Goal: Transaction & Acquisition: Purchase product/service

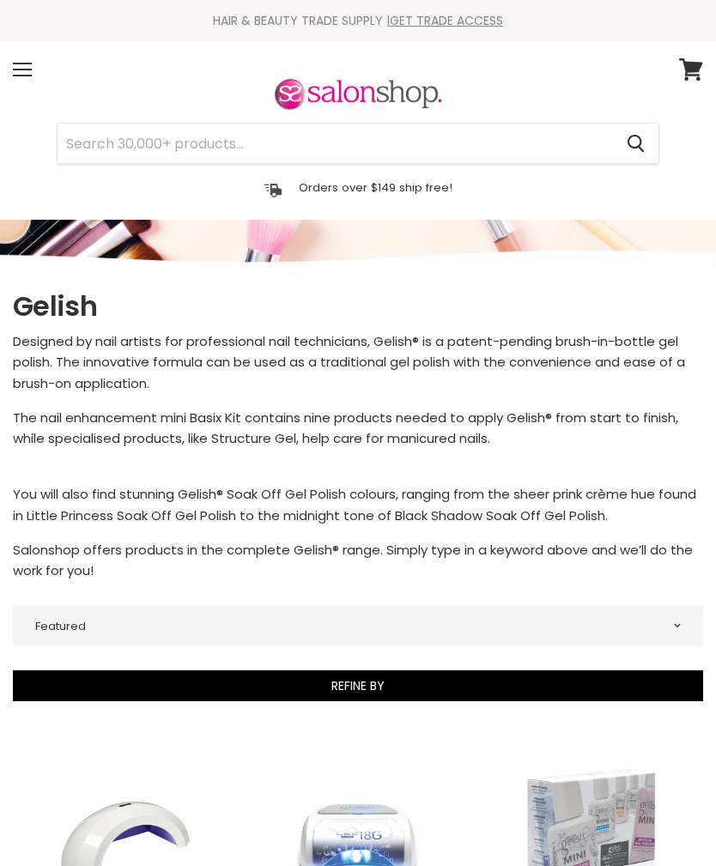
select select "manual"
click at [32, 61] on div "Menu" at bounding box center [22, 69] width 36 height 39
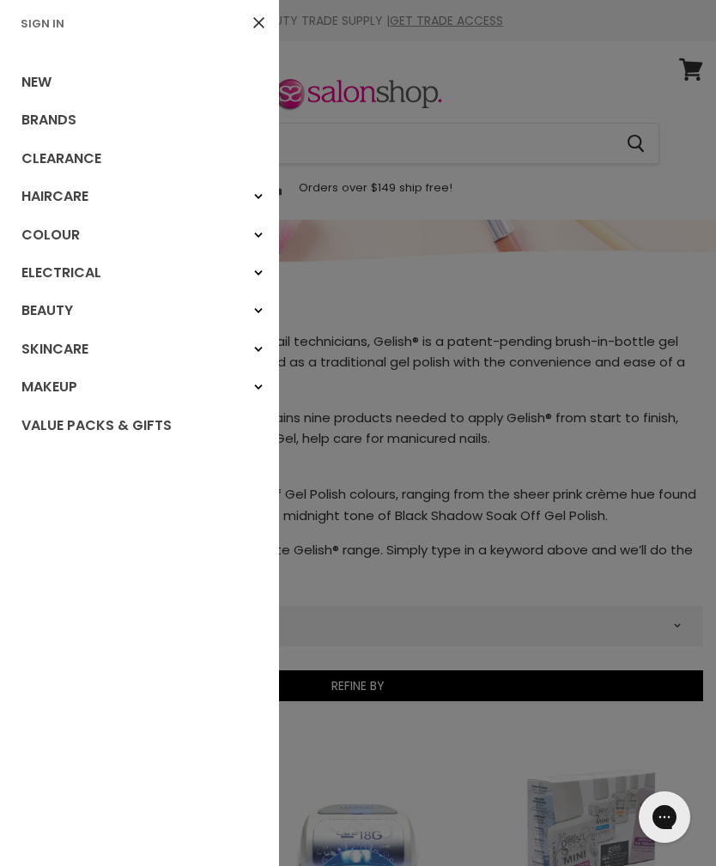
click at [258, 313] on div "Beauty" at bounding box center [258, 310] width 31 height 31
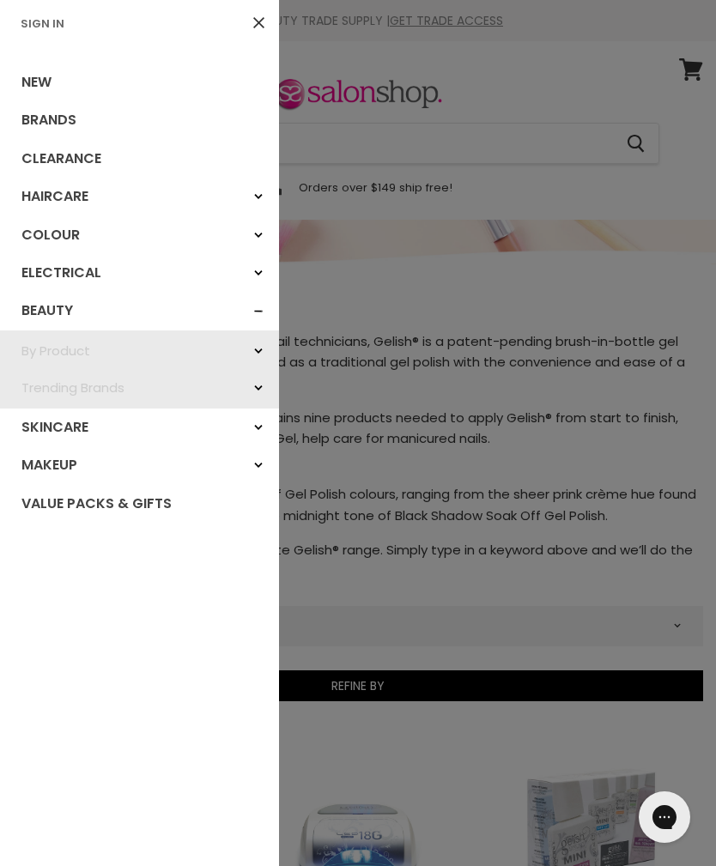
click at [259, 350] on icon "Main menu" at bounding box center [258, 351] width 9 height 7
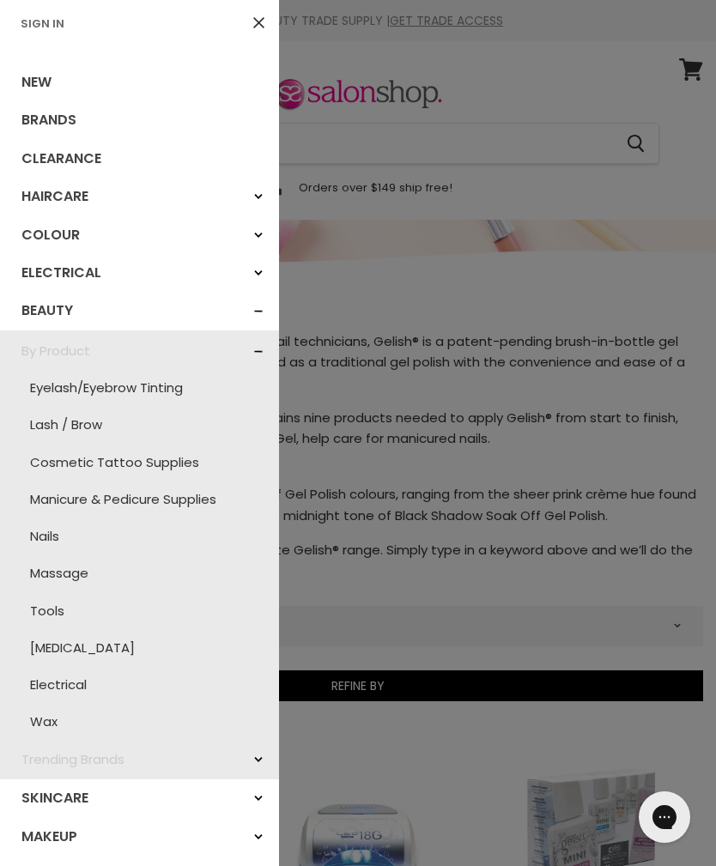
click at [57, 536] on link "Nails" at bounding box center [140, 536] width 262 height 37
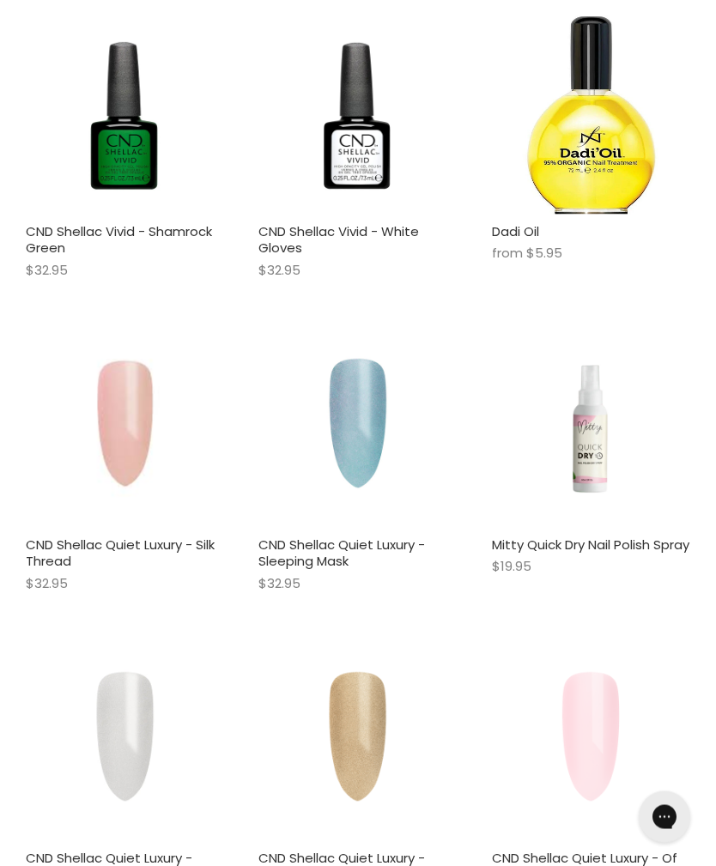
scroll to position [1373, 0]
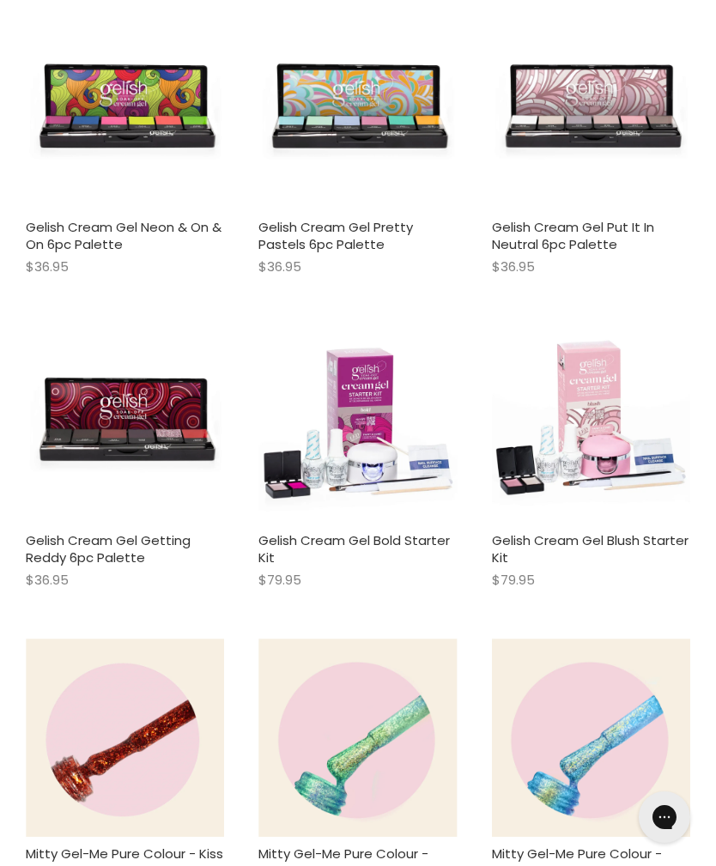
scroll to position [7644, 0]
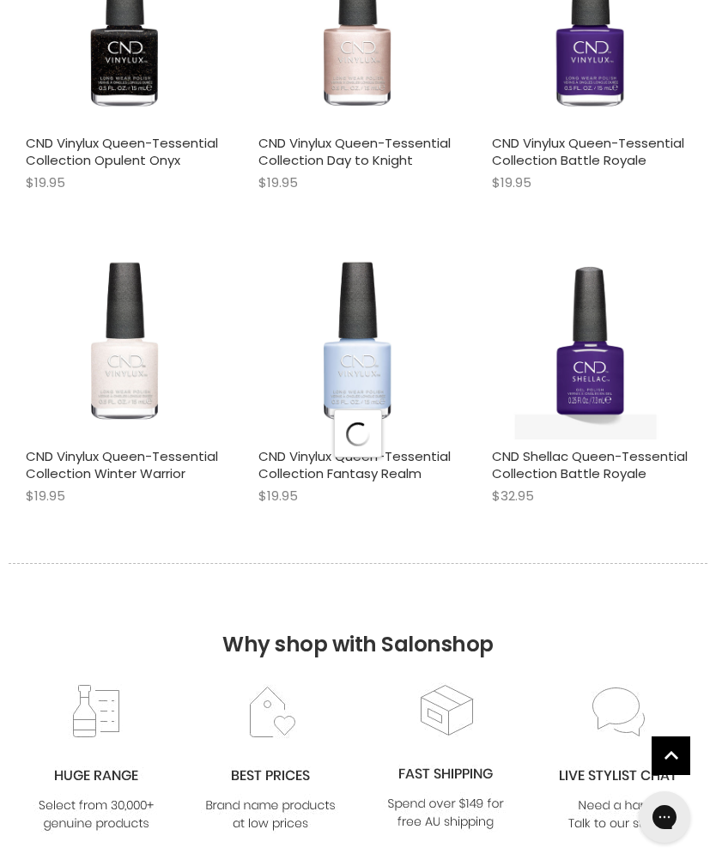
scroll to position [10093, 0]
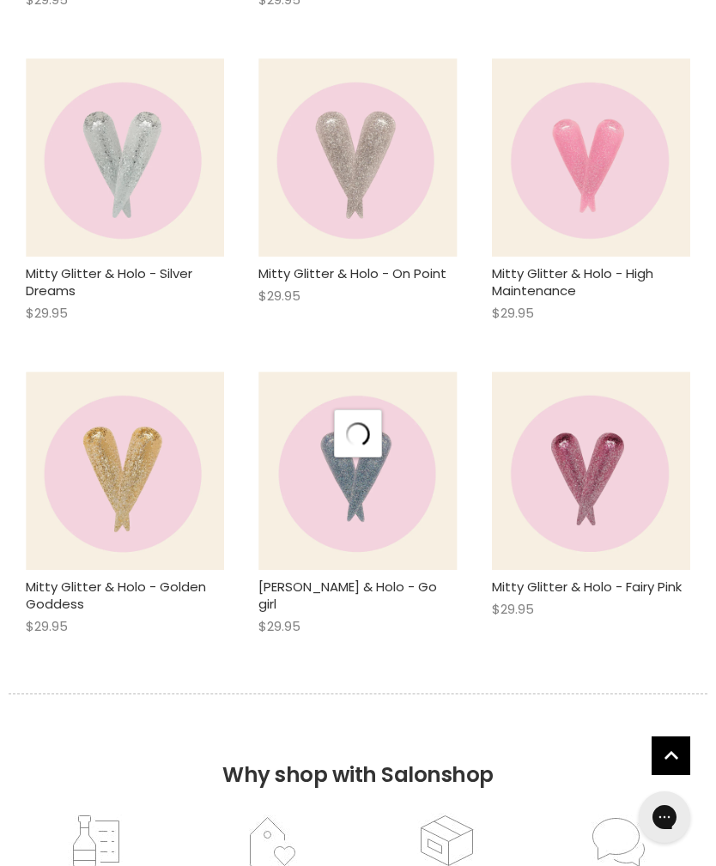
scroll to position [14992, 0]
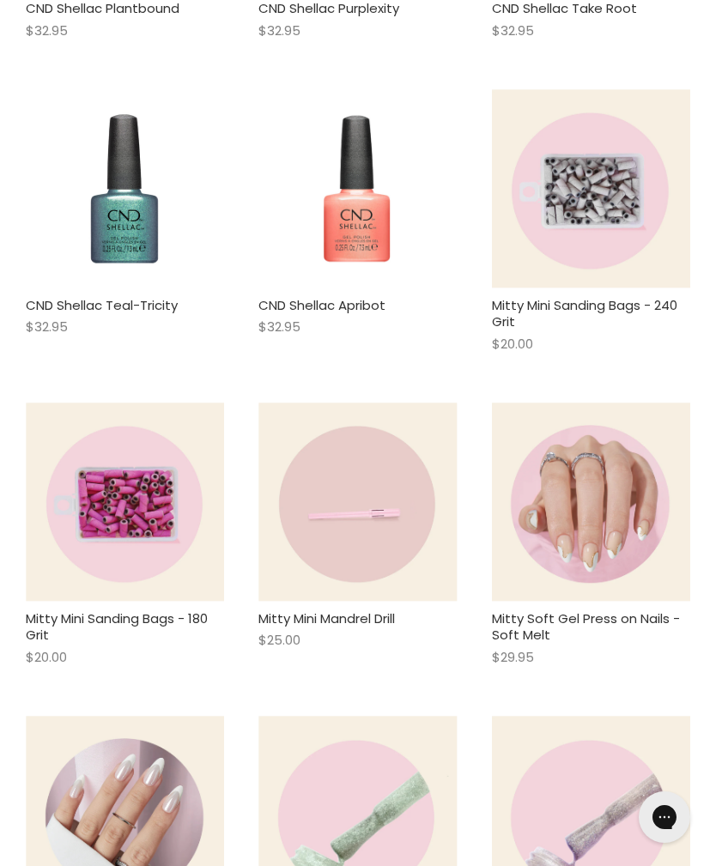
scroll to position [19849, 0]
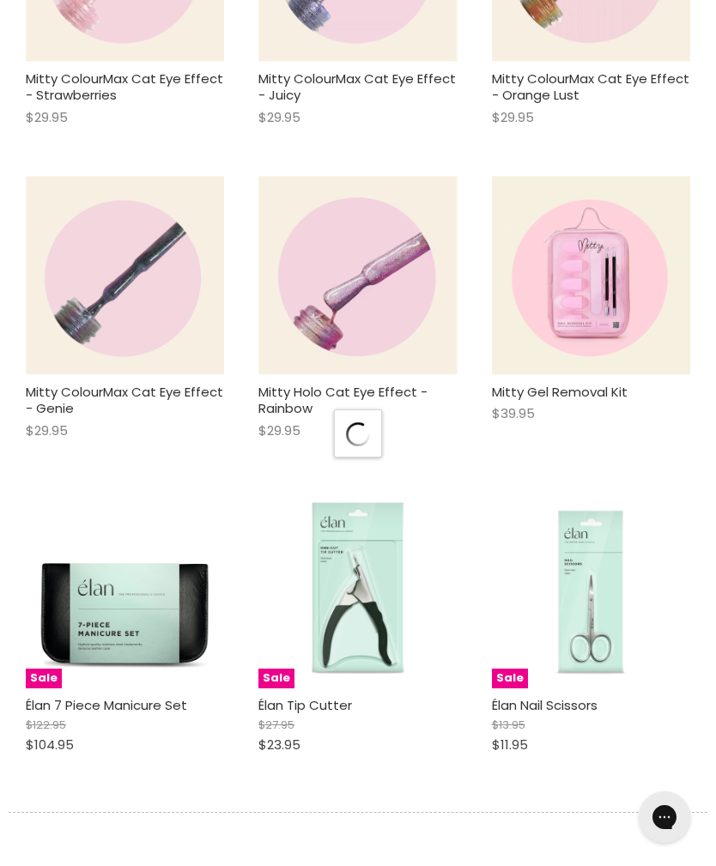
scroll to position [24884, 0]
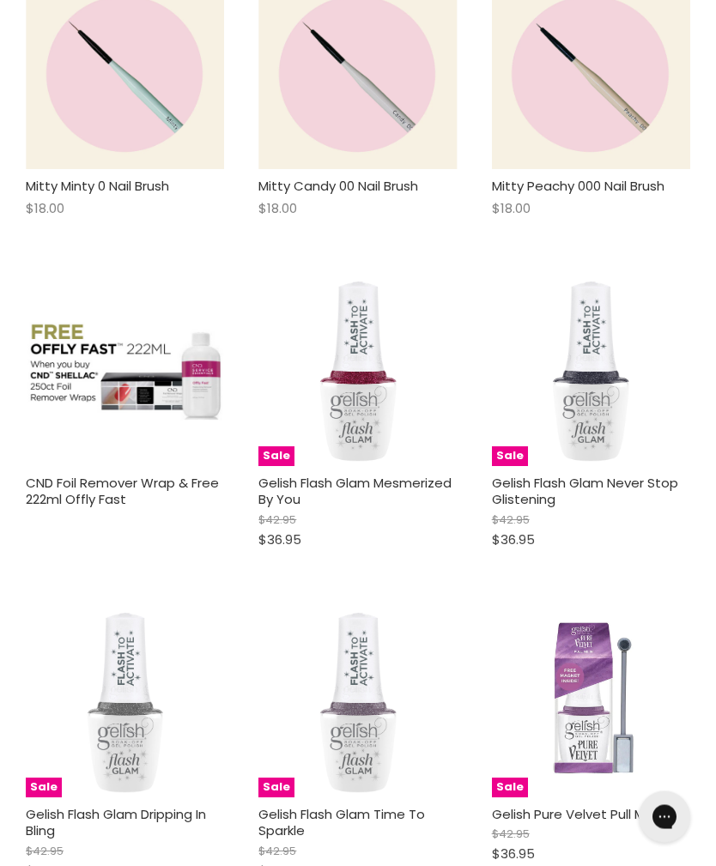
scroll to position [32173, 0]
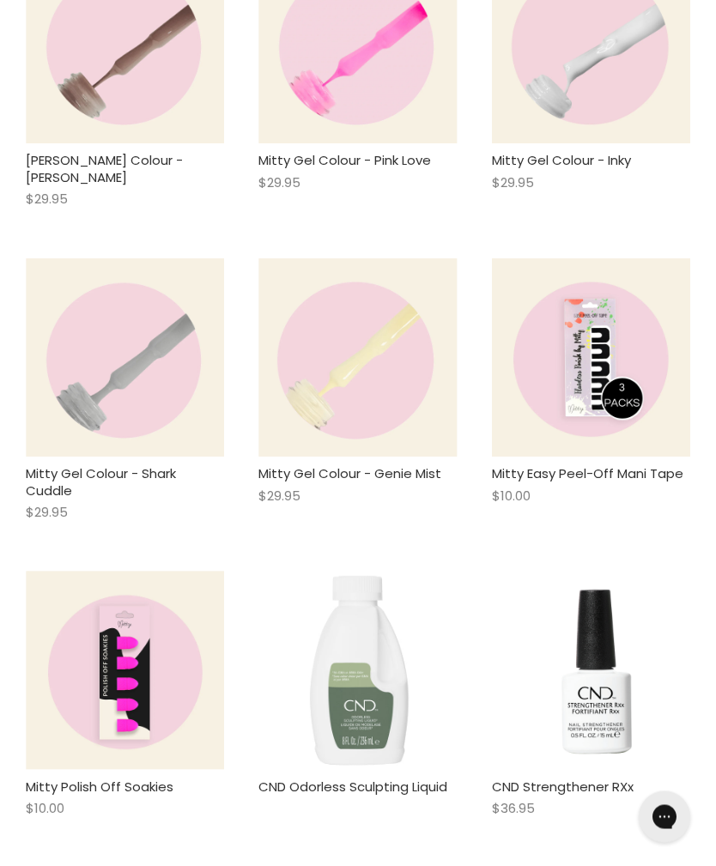
scroll to position [38798, 0]
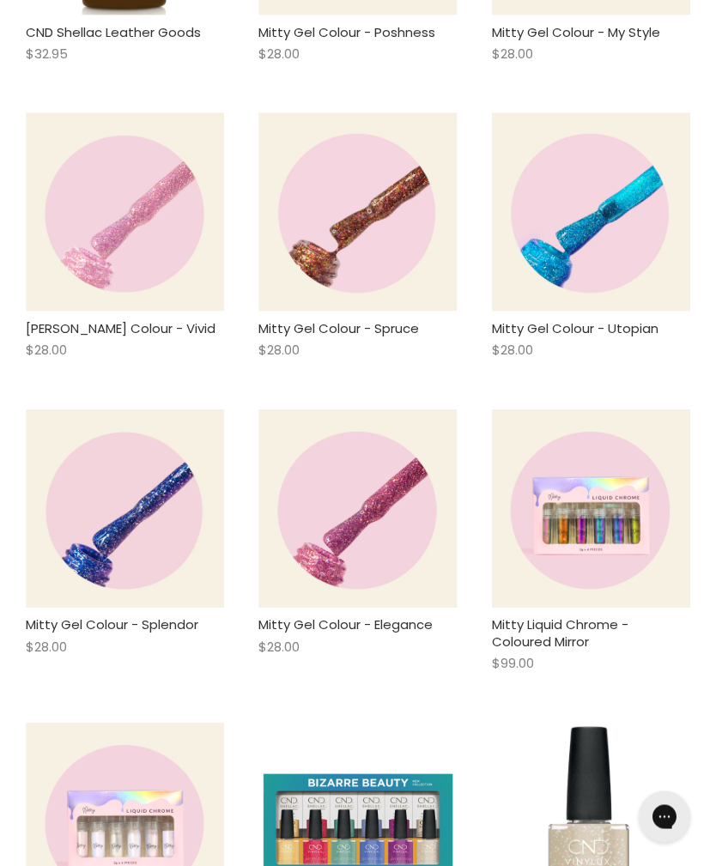
scroll to position [41070, 0]
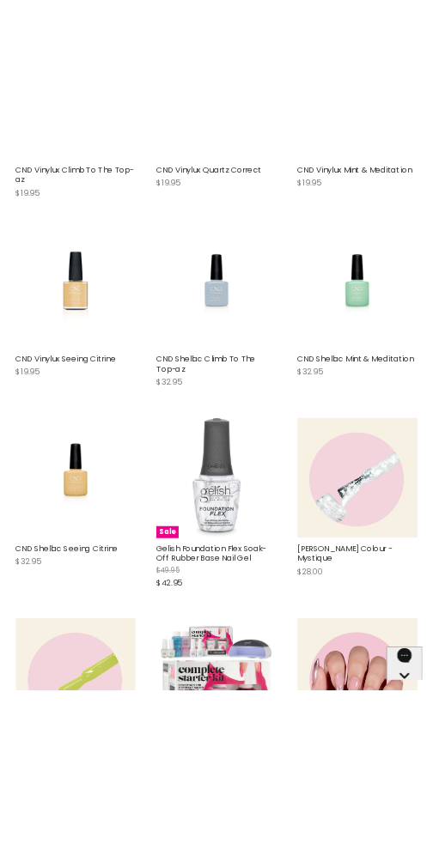
scroll to position [63567, 0]
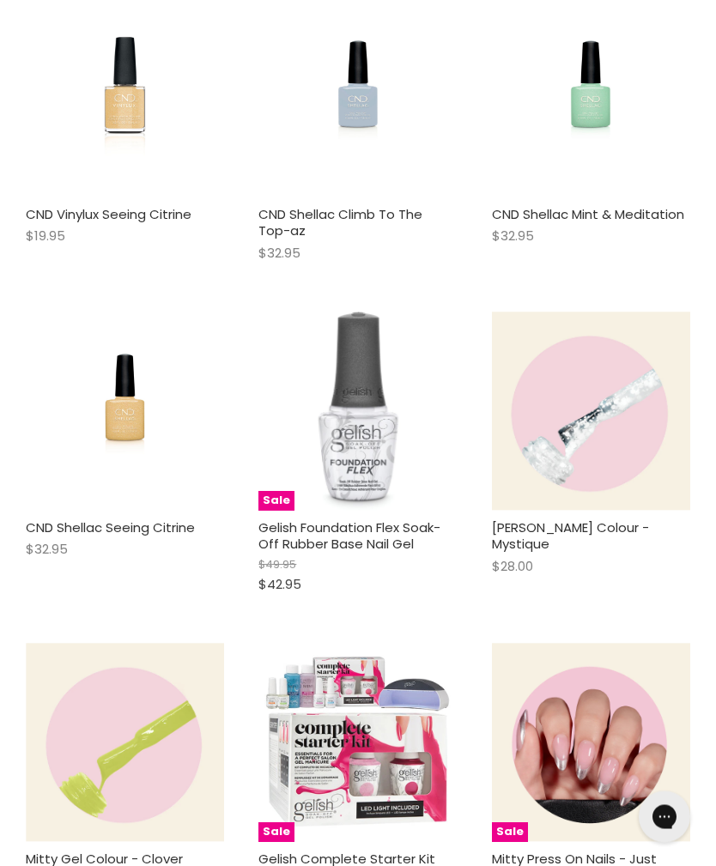
scroll to position [45487, 0]
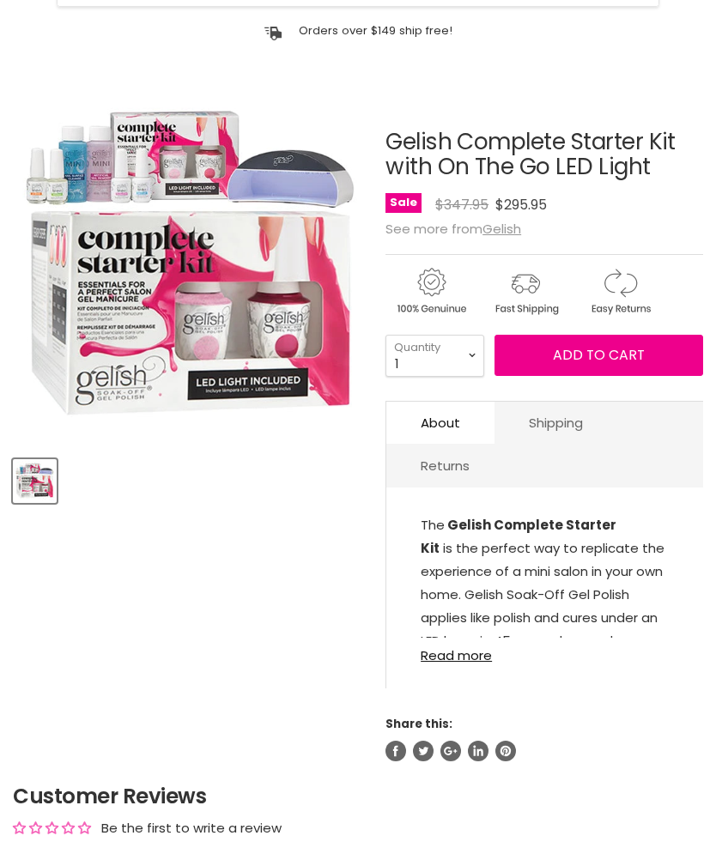
scroll to position [313, 0]
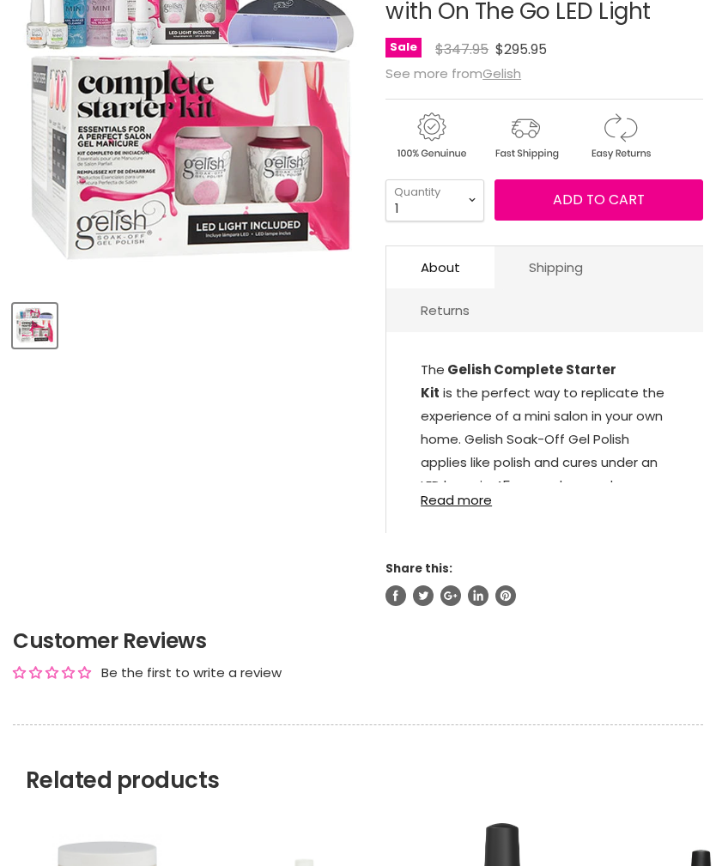
click at [474, 499] on link "Read more" at bounding box center [545, 495] width 248 height 25
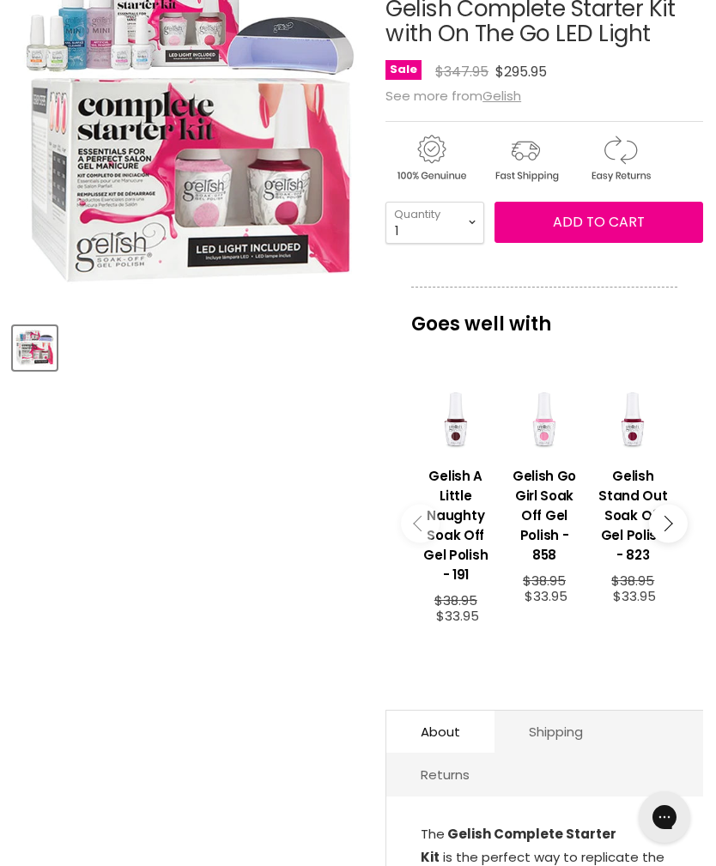
scroll to position [290, 0]
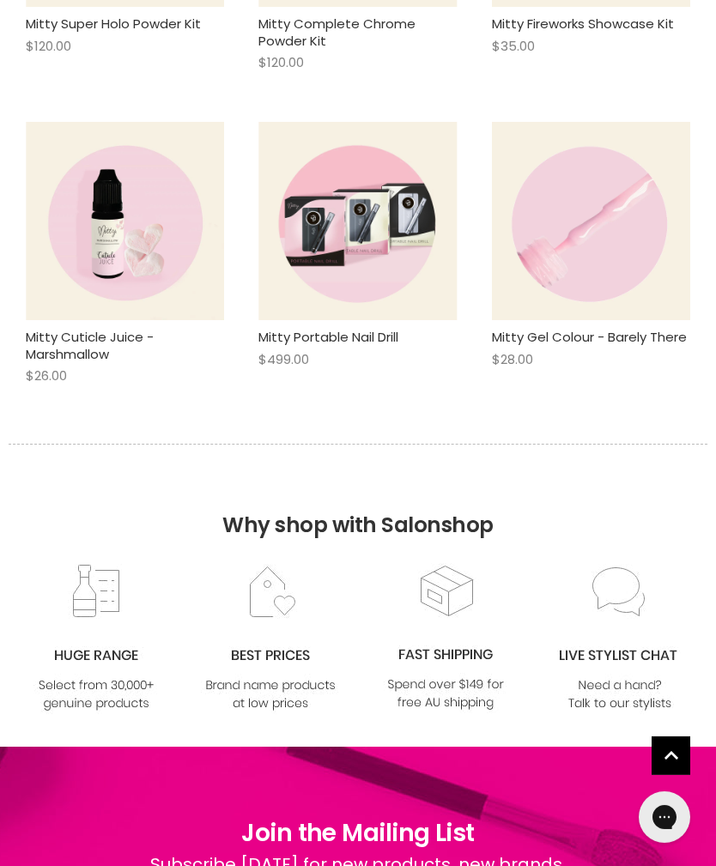
scroll to position [5305, 0]
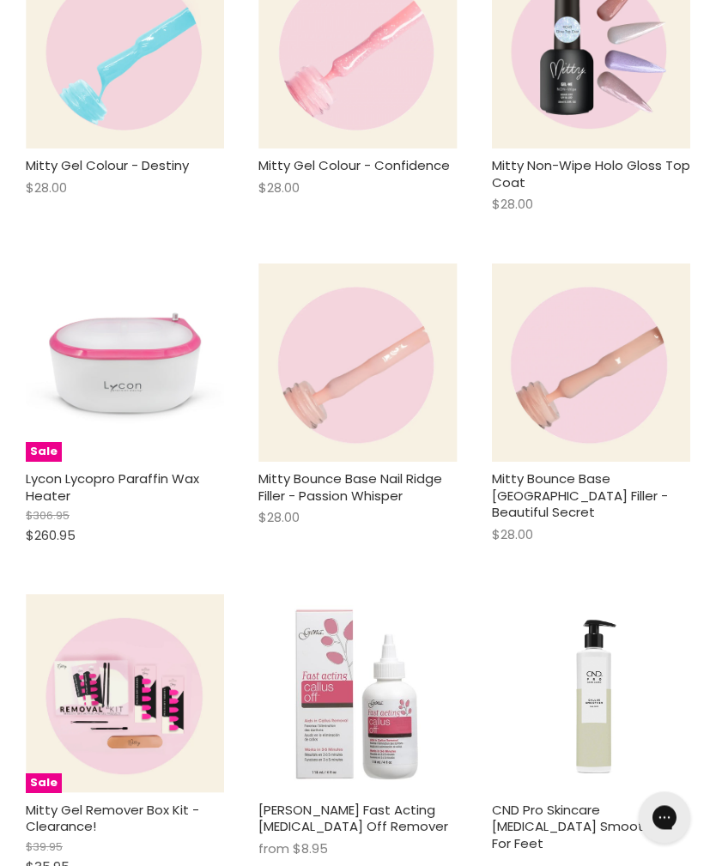
scroll to position [5335, 0]
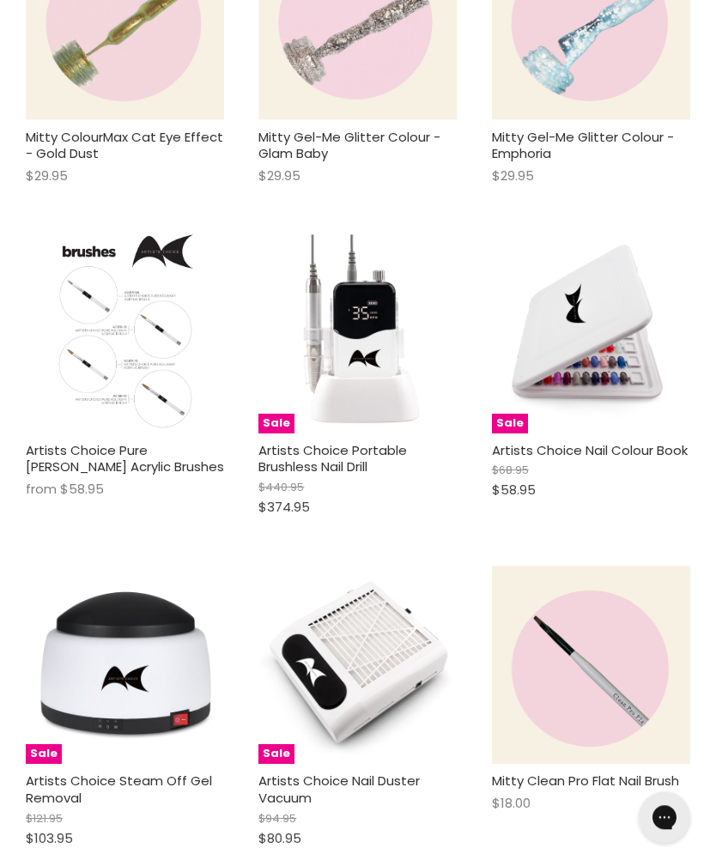
scroll to position [10823, 0]
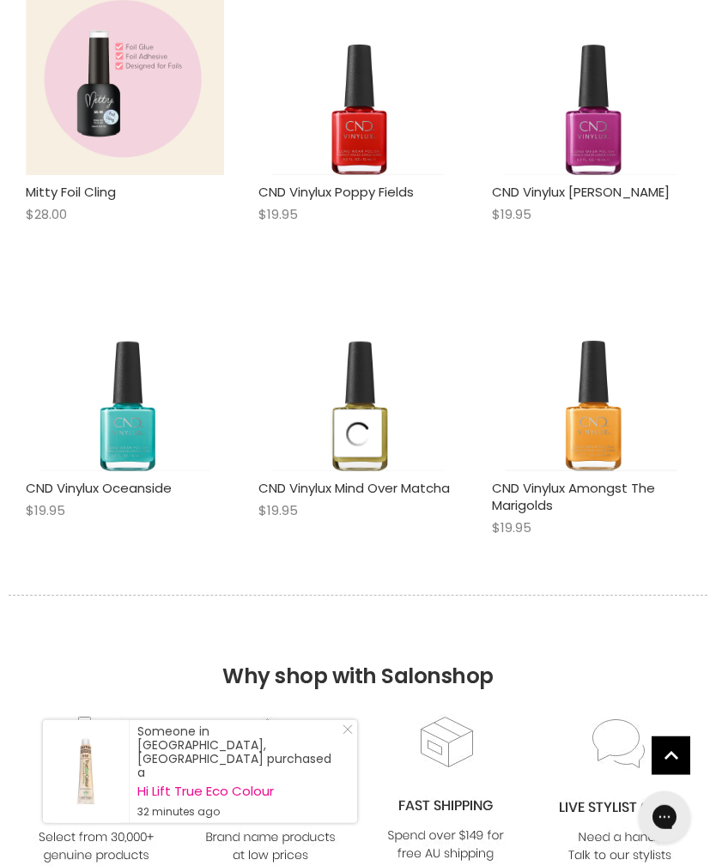
scroll to position [14995, 0]
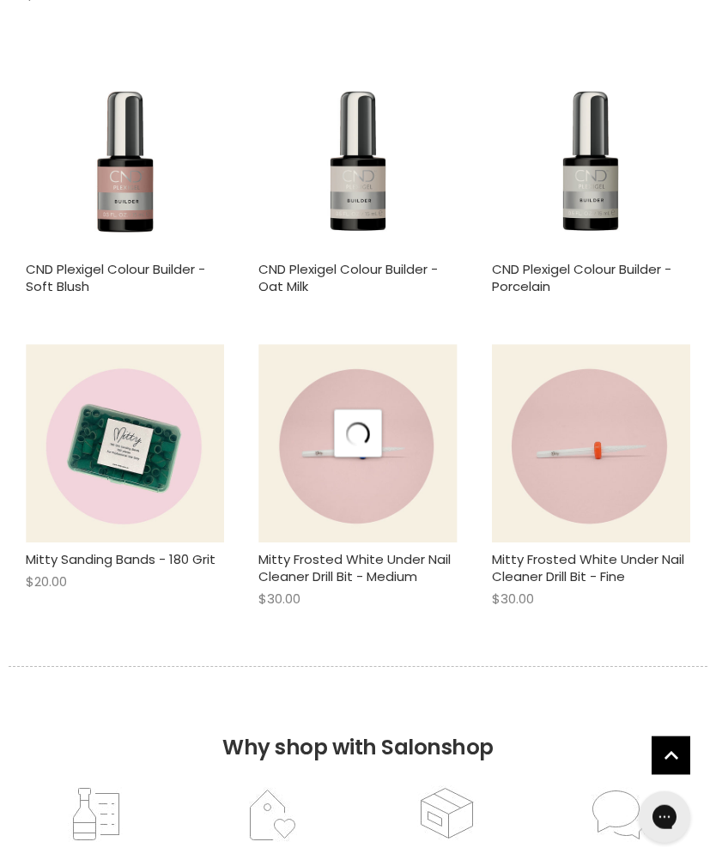
scroll to position [19846, 0]
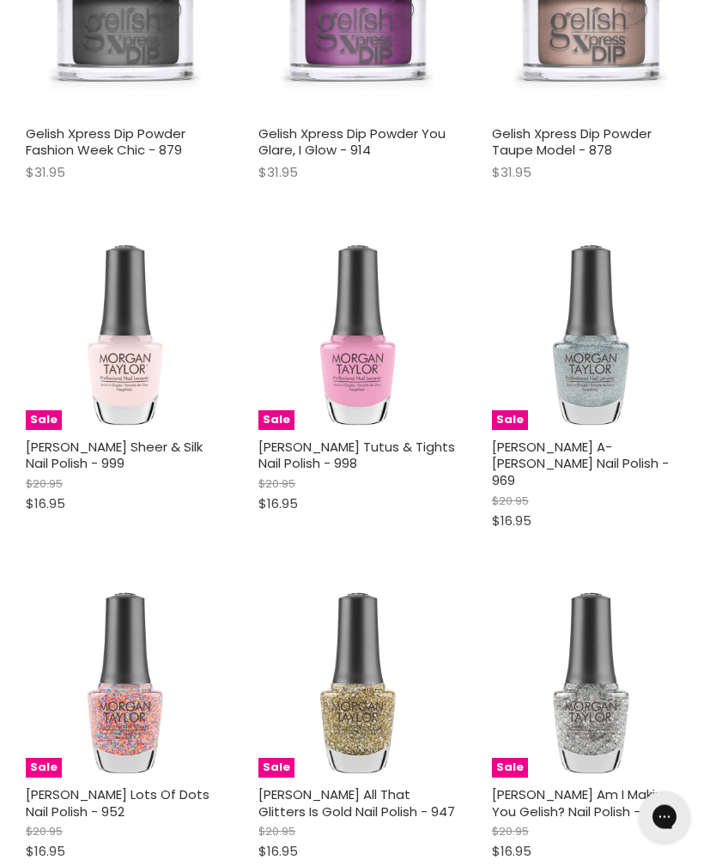
scroll to position [27265, 0]
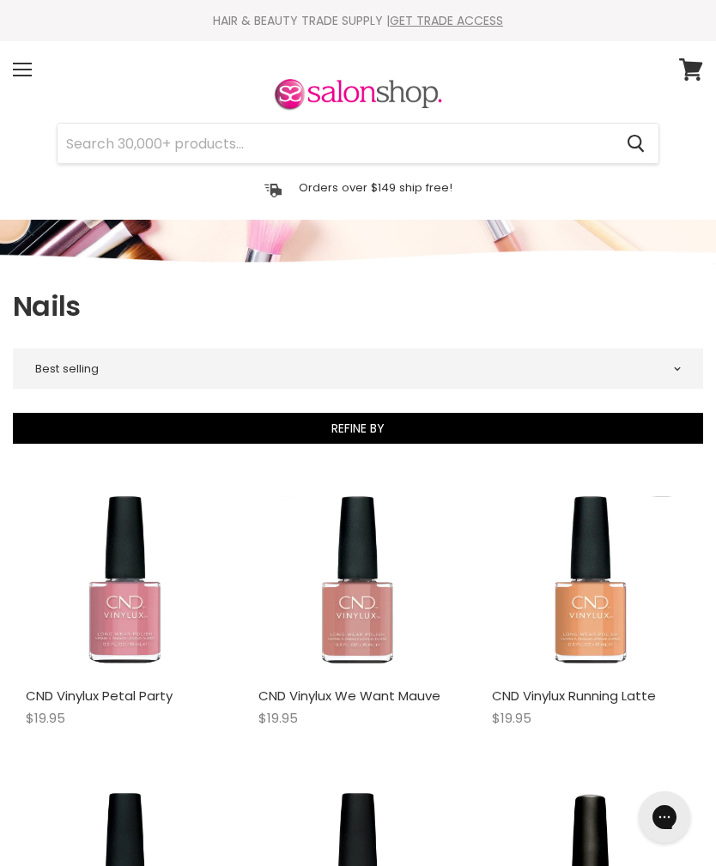
click at [558, 434] on button "Refine By" at bounding box center [358, 428] width 690 height 31
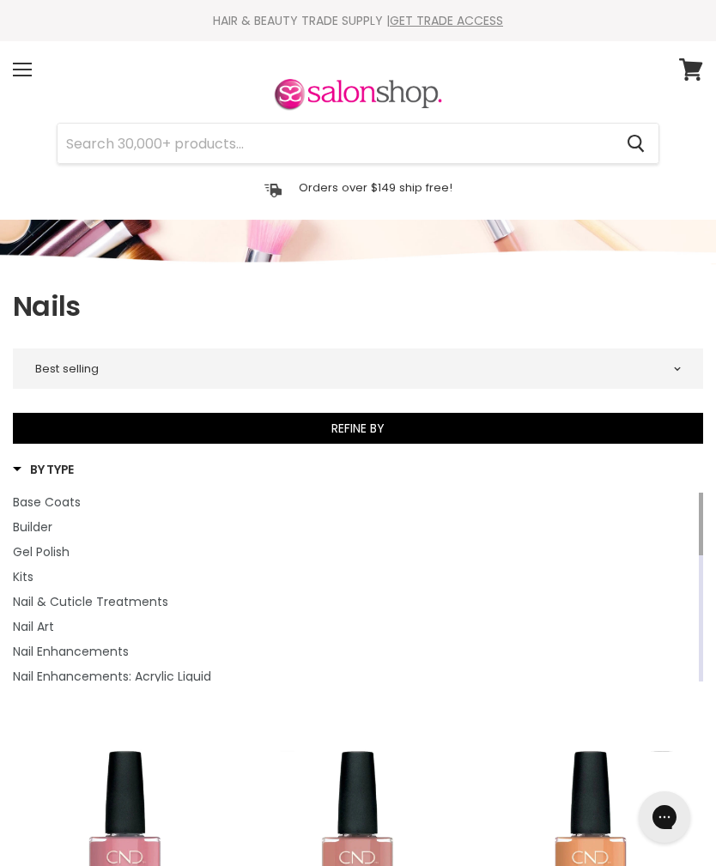
click at [30, 577] on span "Kits" at bounding box center [23, 576] width 21 height 17
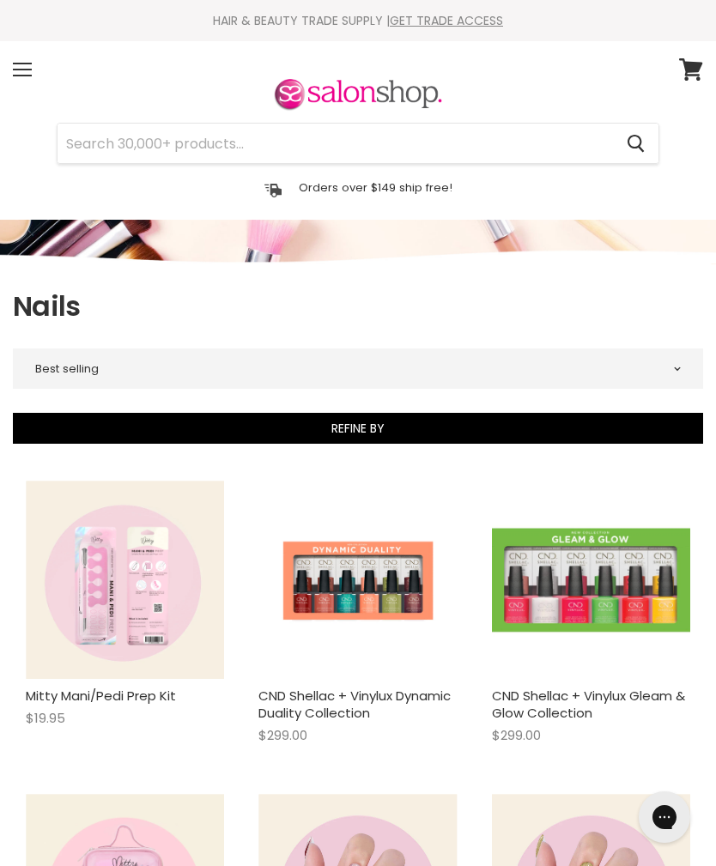
click at [21, 76] on span at bounding box center [22, 76] width 19 height 2
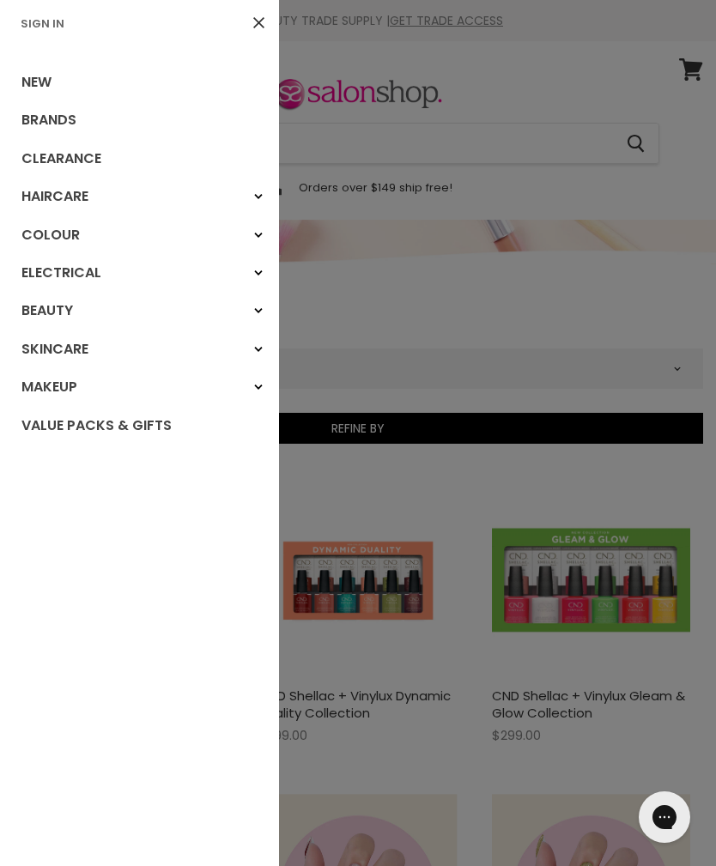
click at [266, 313] on div "Beauty" at bounding box center [258, 310] width 31 height 31
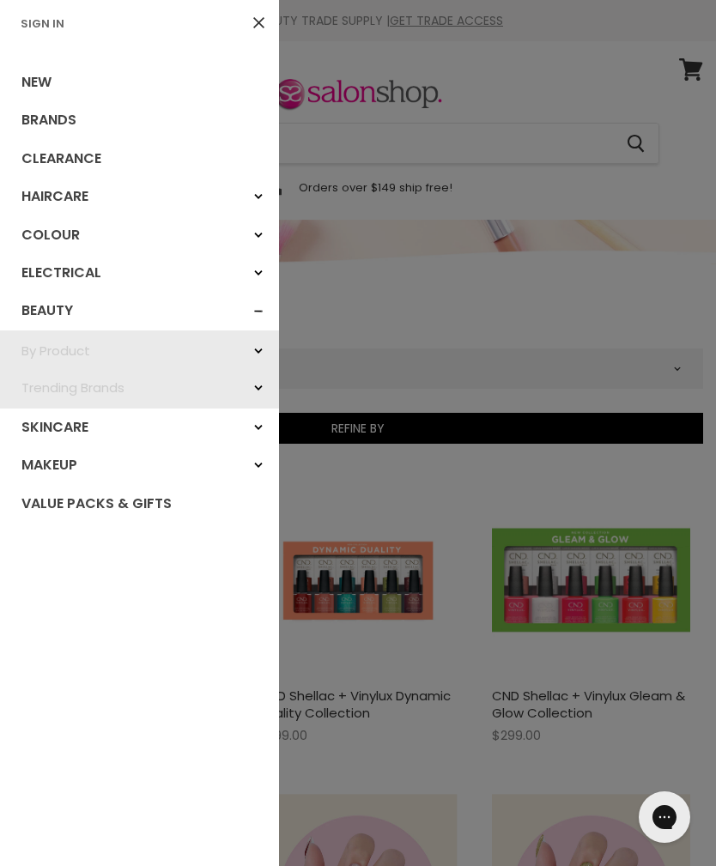
click at [255, 355] on div "By Product" at bounding box center [258, 351] width 31 height 31
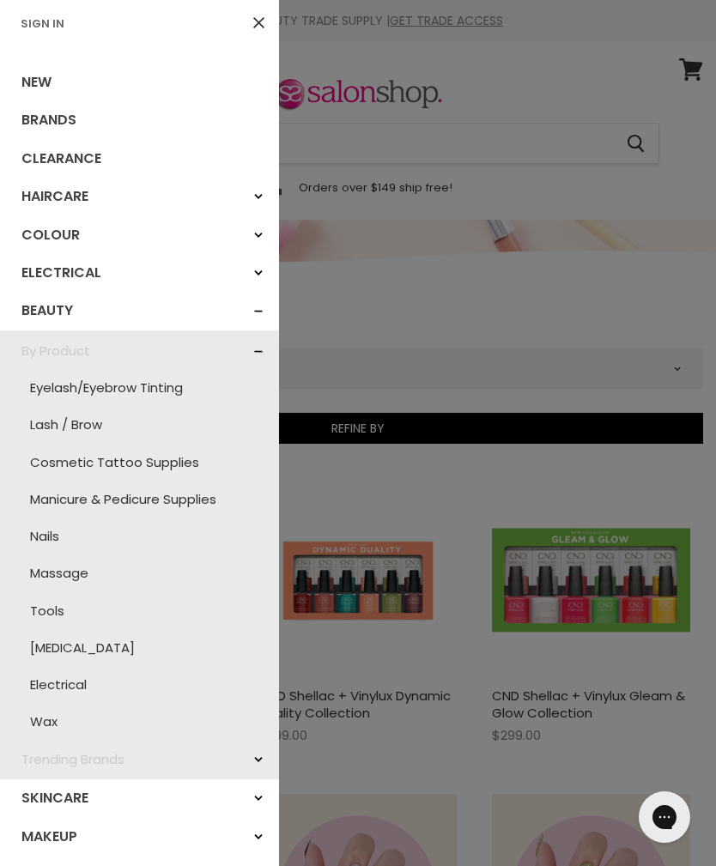
click at [301, 437] on div at bounding box center [358, 433] width 716 height 866
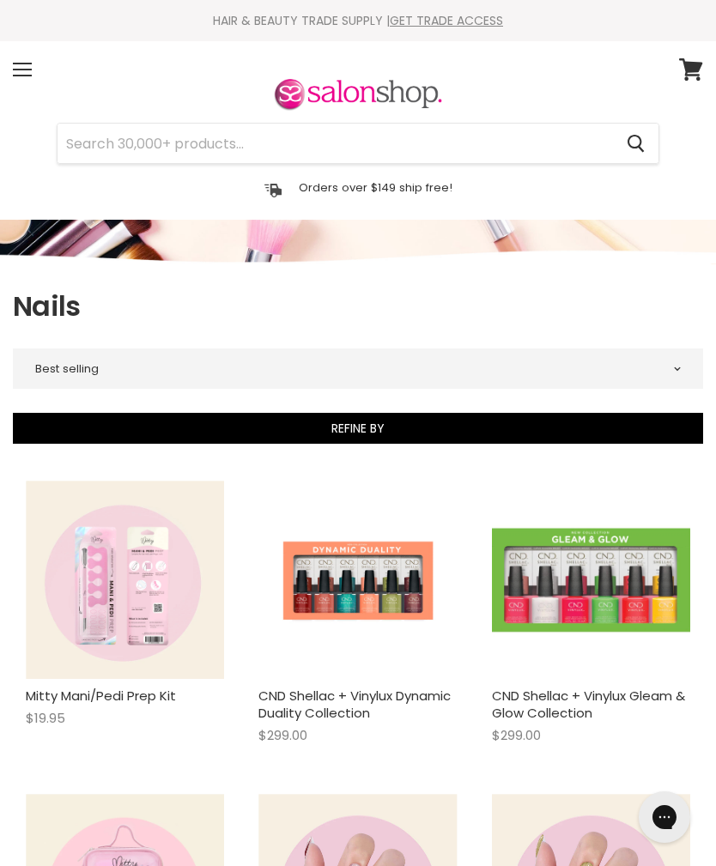
click at [29, 70] on span at bounding box center [22, 70] width 19 height 2
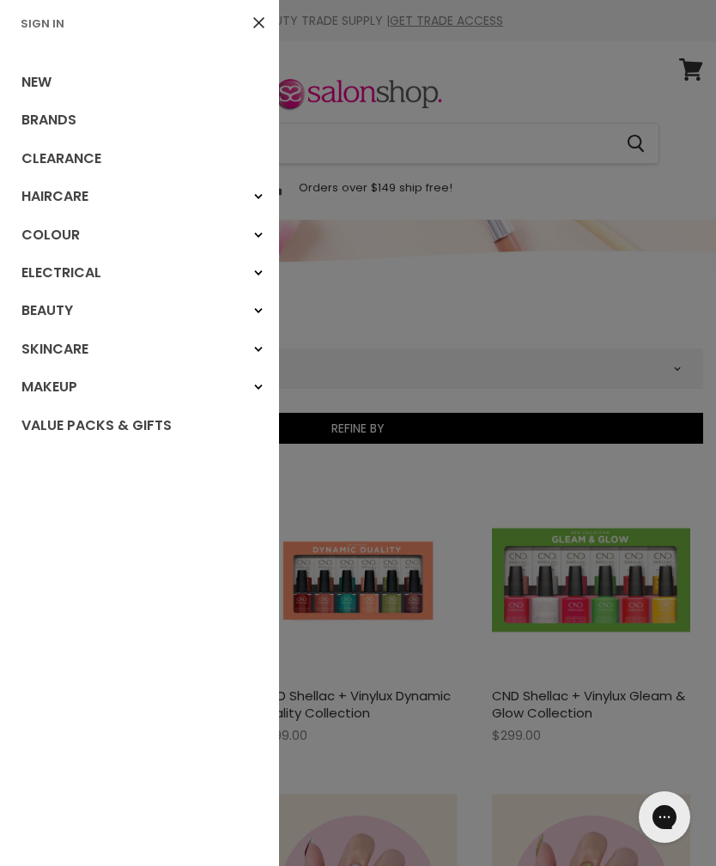
click at [260, 308] on polygon "Main menu" at bounding box center [260, 310] width 4 height 5
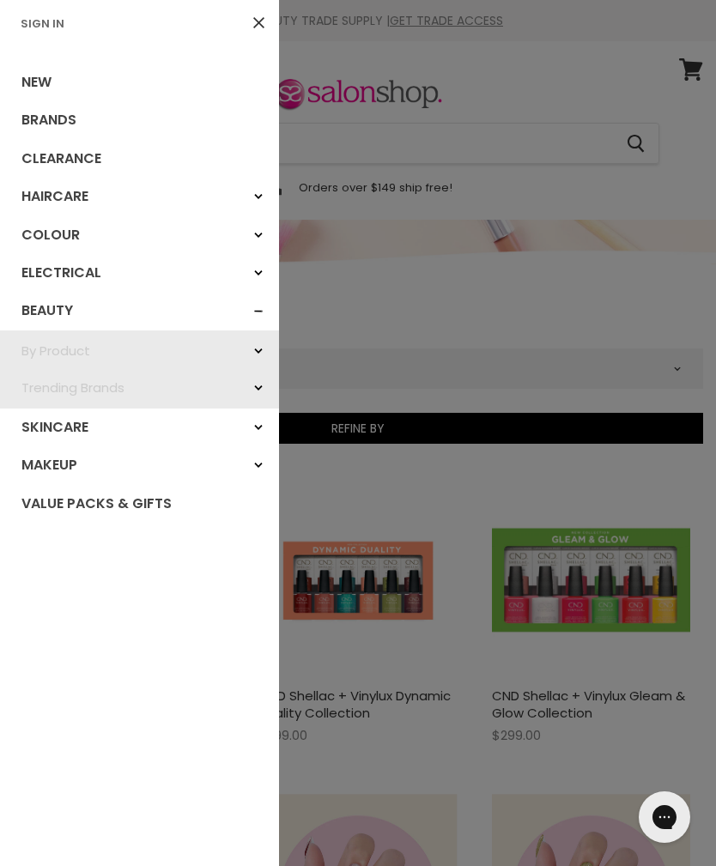
click at [254, 349] on icon "Main menu" at bounding box center [258, 351] width 9 height 7
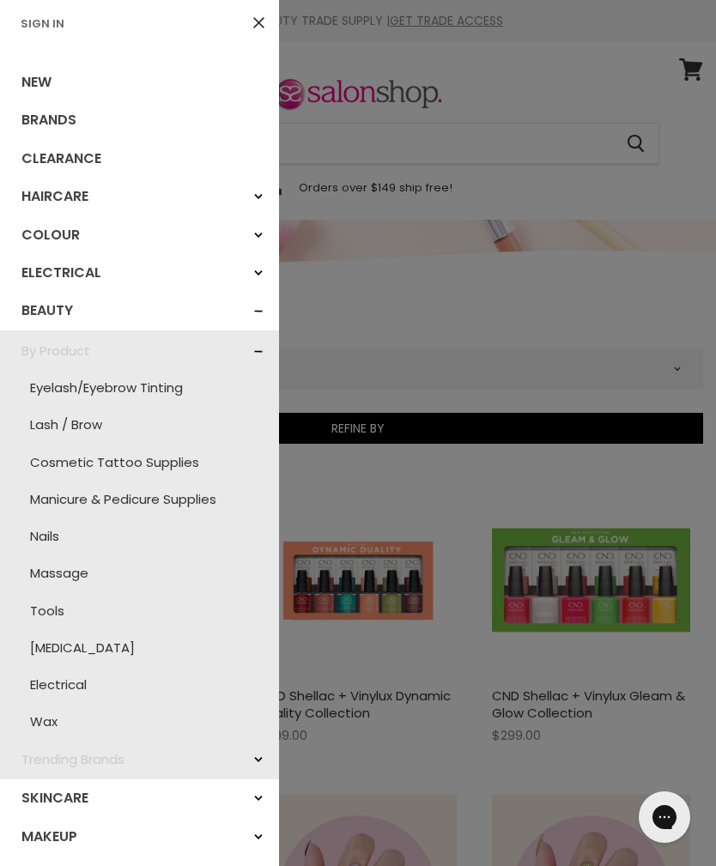
click at [88, 417] on link "Lash / Brow" at bounding box center [140, 424] width 262 height 37
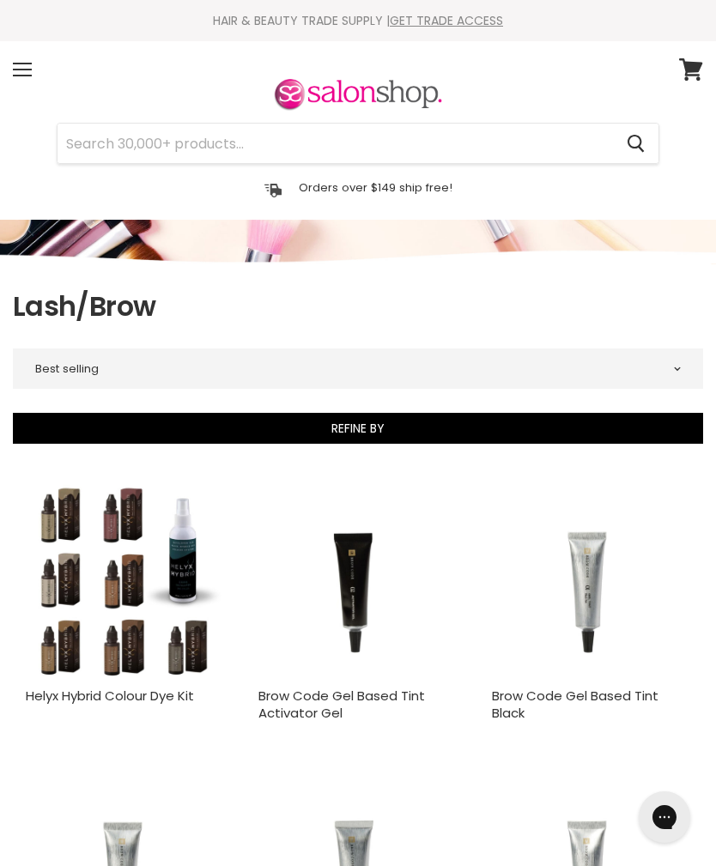
click at [489, 27] on link "GET TRADE ACCESS" at bounding box center [446, 20] width 113 height 17
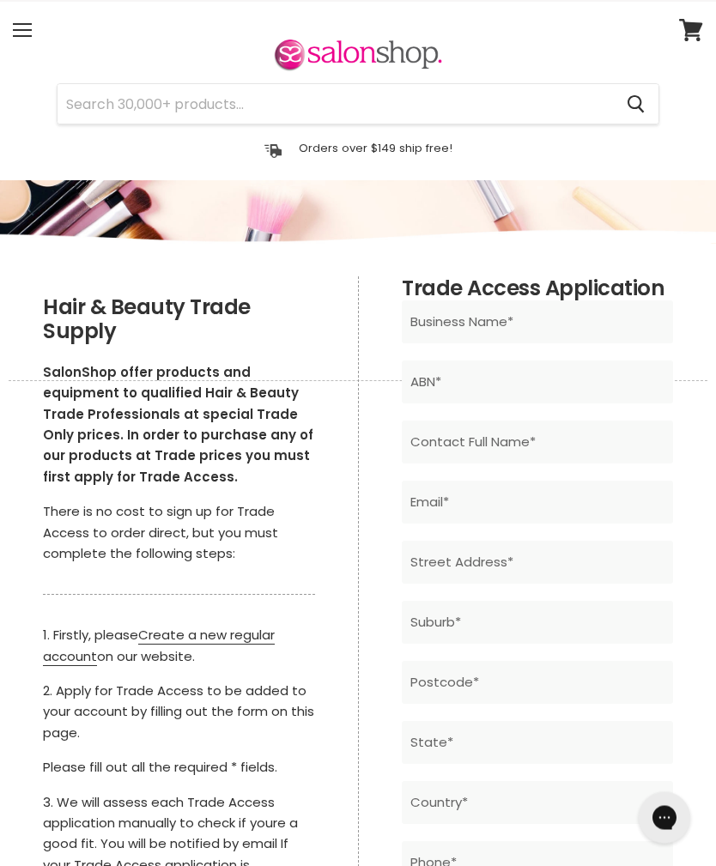
scroll to position [39, 0]
click at [237, 641] on link "Create a new regular account" at bounding box center [159, 645] width 232 height 39
